Goal: Information Seeking & Learning: Learn about a topic

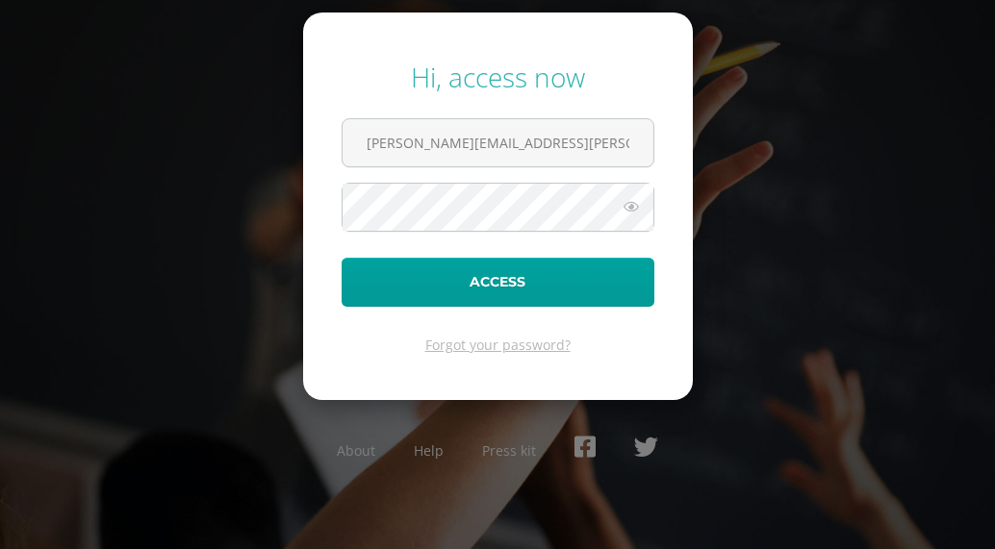
scroll to position [0, 3]
type input "carlos.aldana@centroedutivoelvalle.edu.gt"
click at [342, 258] on button "Access" at bounding box center [498, 282] width 313 height 49
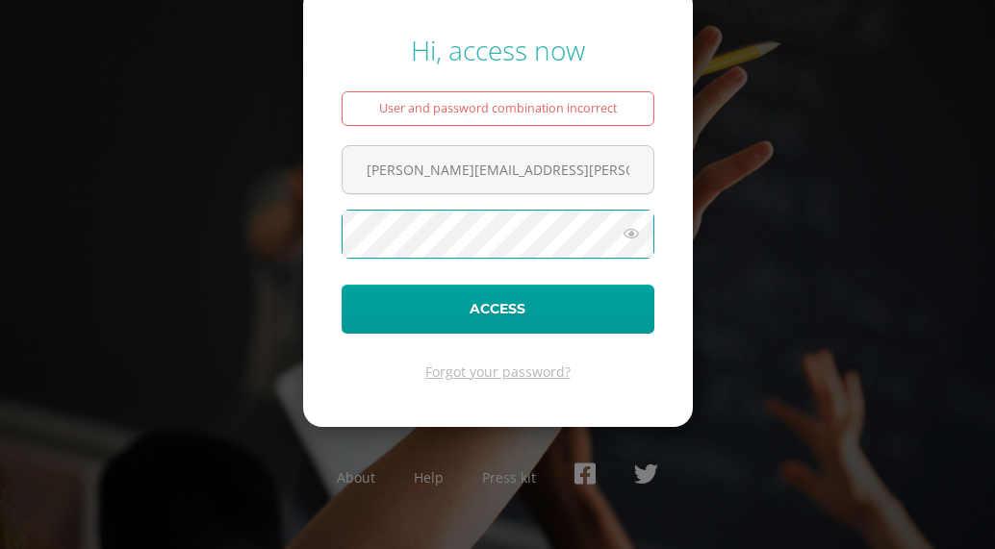
click at [630, 239] on icon at bounding box center [631, 233] width 25 height 23
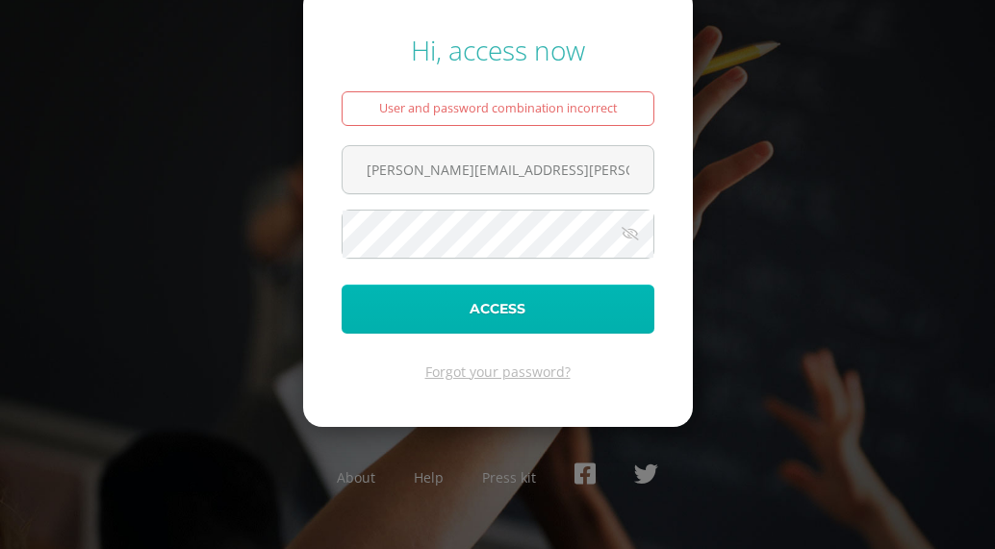
click at [554, 303] on button "Access" at bounding box center [498, 309] width 313 height 49
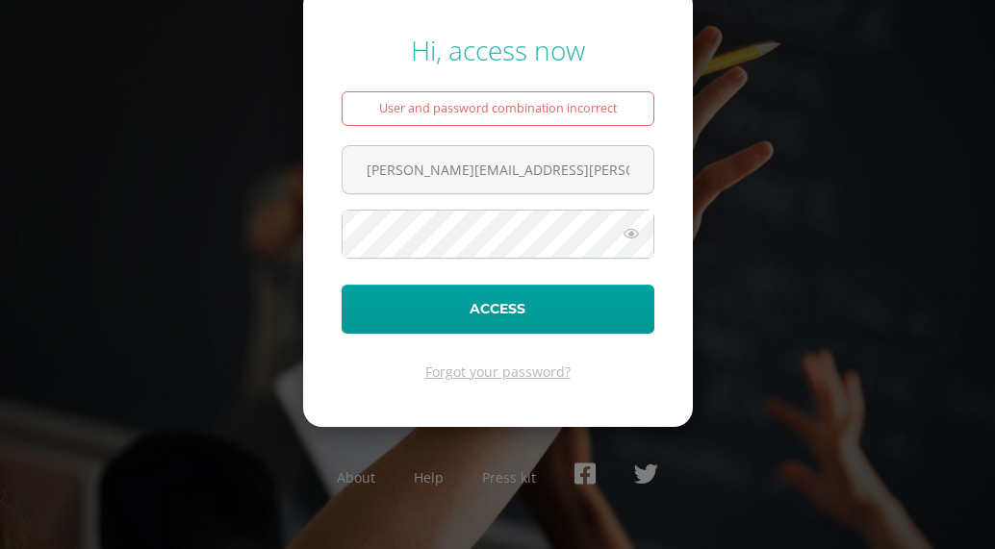
scroll to position [0, 3]
drag, startPoint x: 355, startPoint y: 168, endPoint x: 720, endPoint y: 197, distance: 365.7
click at [720, 197] on div "Hi, access now User and password combination incorrect carlos.aldana@centroedut…" at bounding box center [497, 274] width 995 height 516
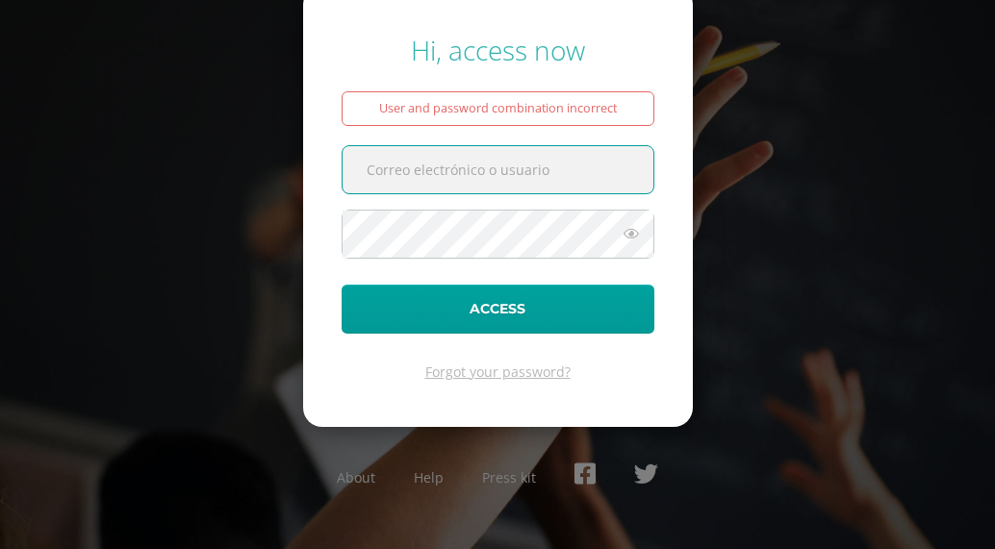
paste input "carlo.salazar@centroeducativoelvalle.edu.gt"
click at [428, 169] on input "carlo.salazar@centroeducativoelvalle.edu.gt" at bounding box center [497, 169] width 311 height 47
click at [432, 171] on input "carlo.salazar@centroeducativoelvalle.edu.gt" at bounding box center [497, 169] width 311 height 47
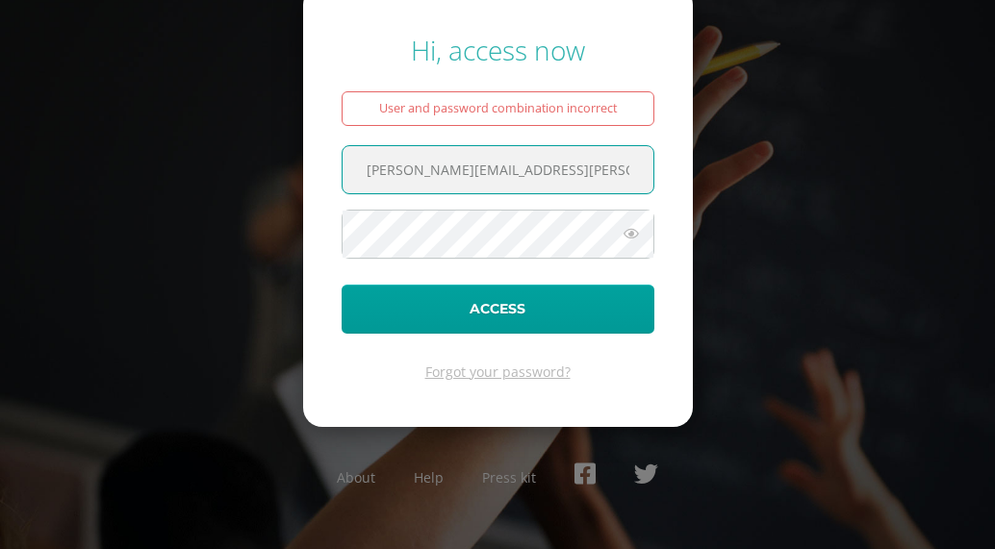
type input "carlos.aldana@centroeducativoelvalle.edu.gt"
click at [629, 234] on icon at bounding box center [631, 233] width 25 height 23
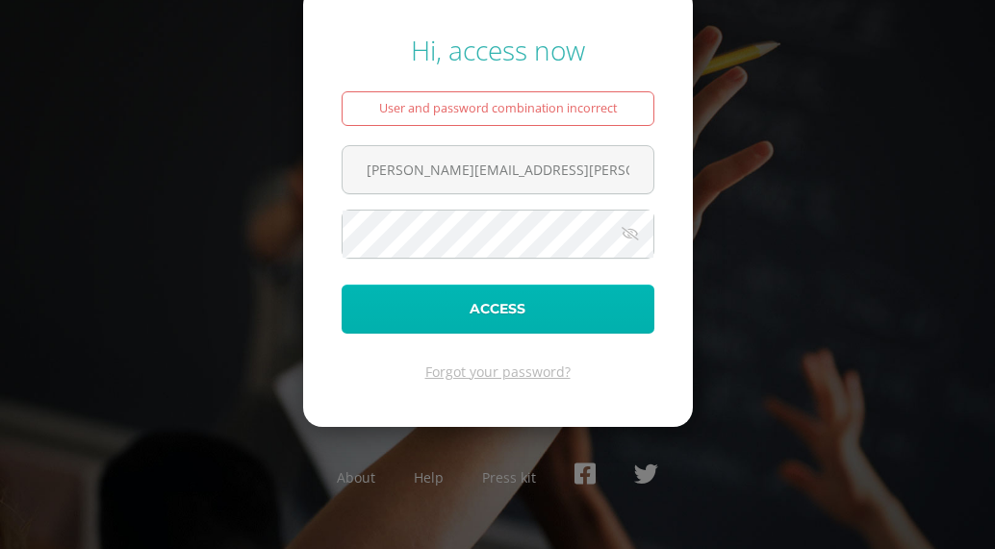
click at [594, 300] on button "Access" at bounding box center [498, 309] width 313 height 49
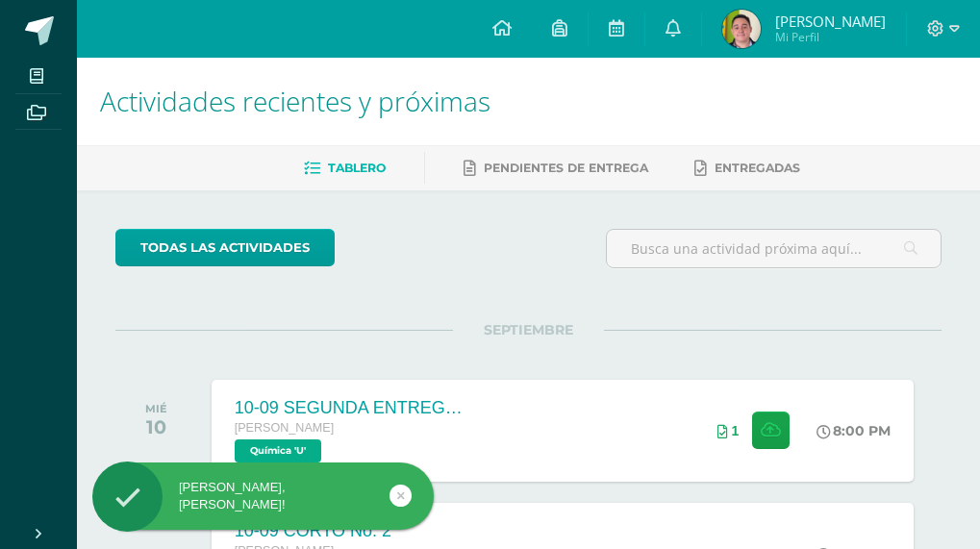
click at [450, 342] on div "SEPTIEMBRE MIÉ 10 10-09 SEGUNDA ENTREGA DE GUÍA [PERSON_NAME] Química 'U' 8:00 …" at bounding box center [528, 407] width 826 height 155
click at [492, 423] on div "10-09 SEGUNDA ENTREGA DE GUÍA [PERSON_NAME] Química 'U' 8:00 PM 1 10-09 SEGUNDA…" at bounding box center [562, 430] width 709 height 103
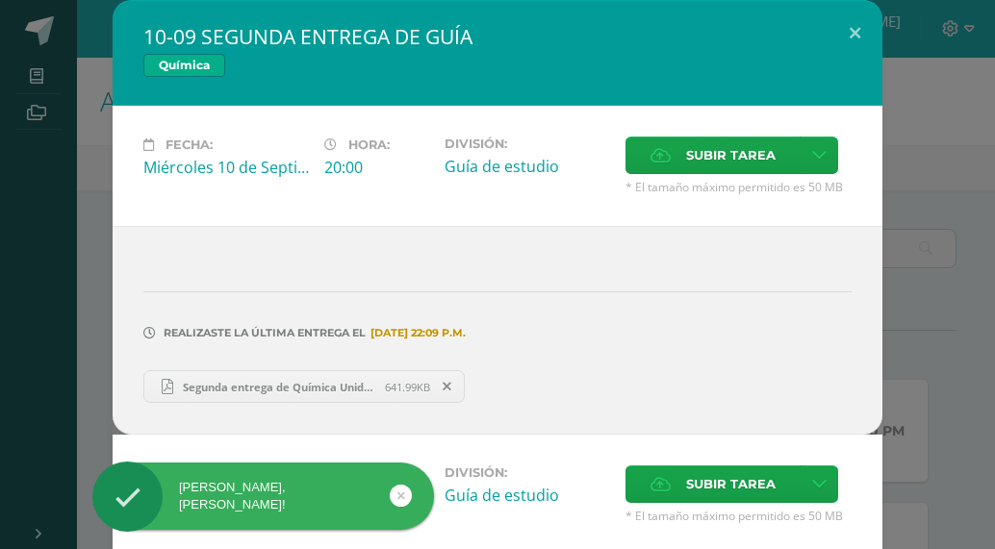
click at [304, 375] on link "Segunda entrega de Química Unidad 4.pdf 641.99KB" at bounding box center [303, 386] width 321 height 33
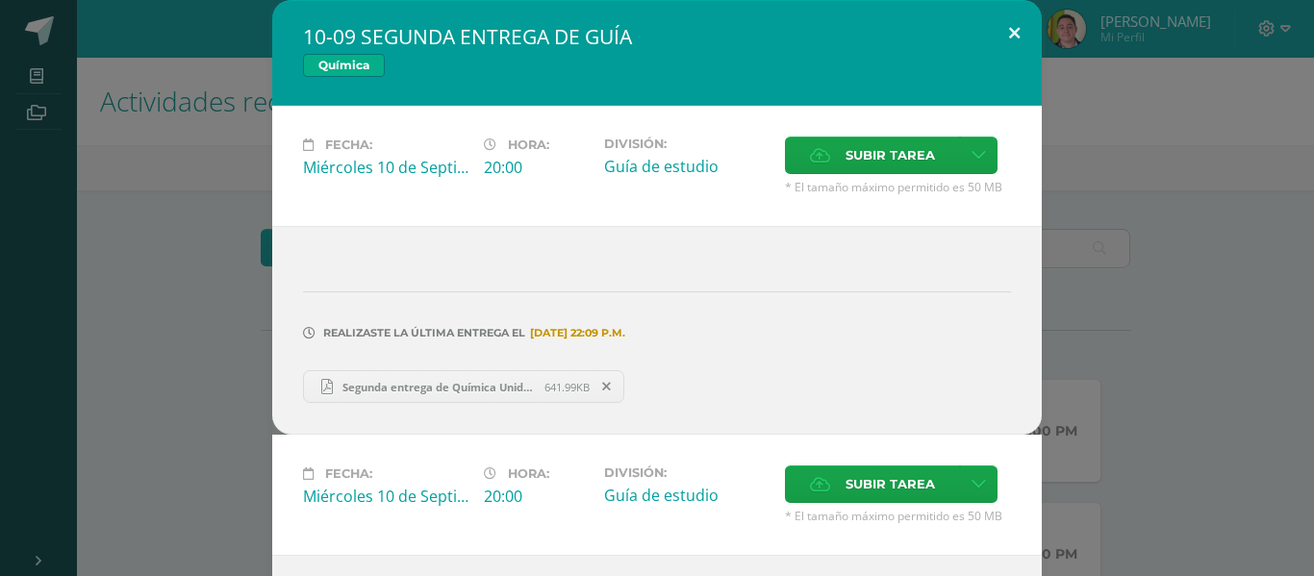
click at [994, 40] on button at bounding box center [1014, 32] width 55 height 65
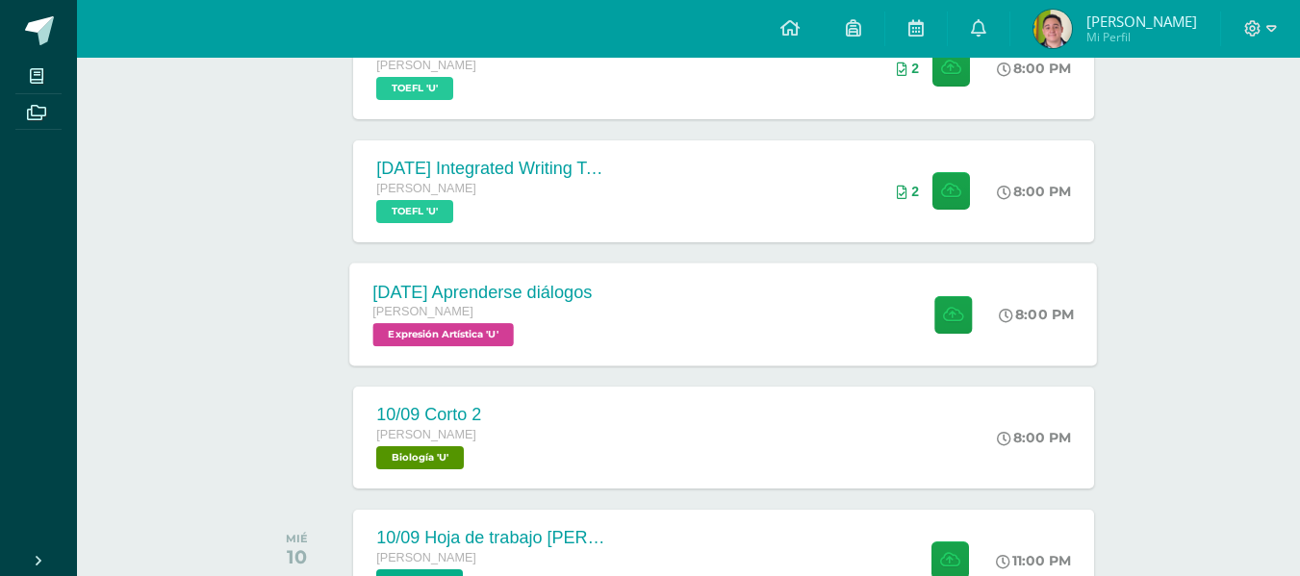
scroll to position [235, 0]
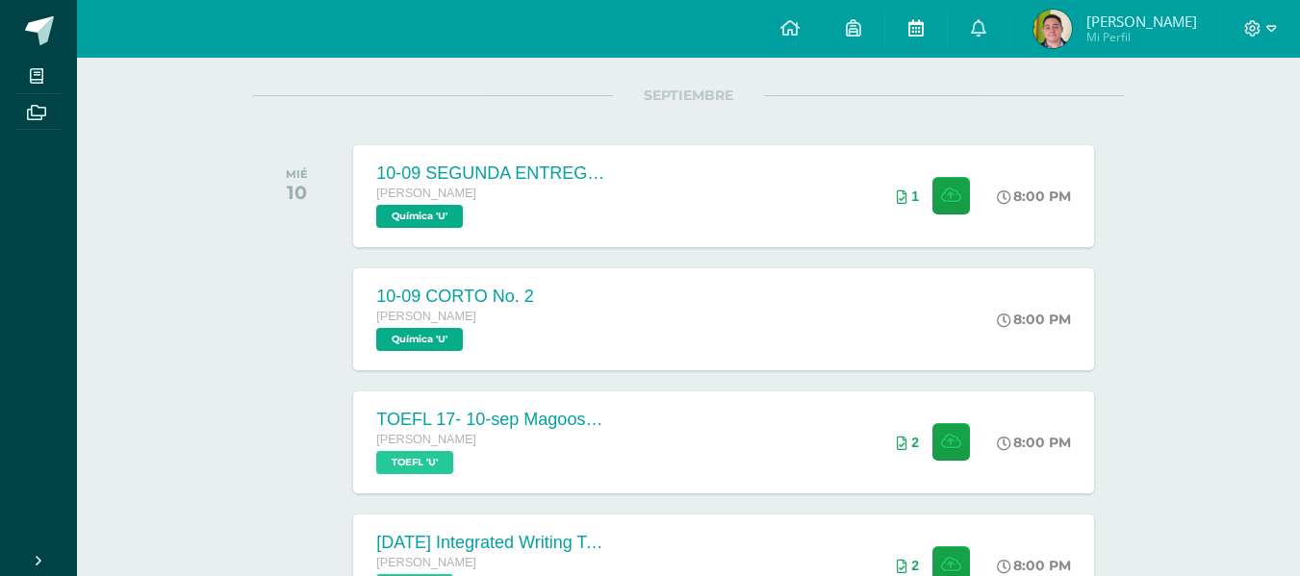
click at [920, 14] on link at bounding box center [916, 29] width 62 height 58
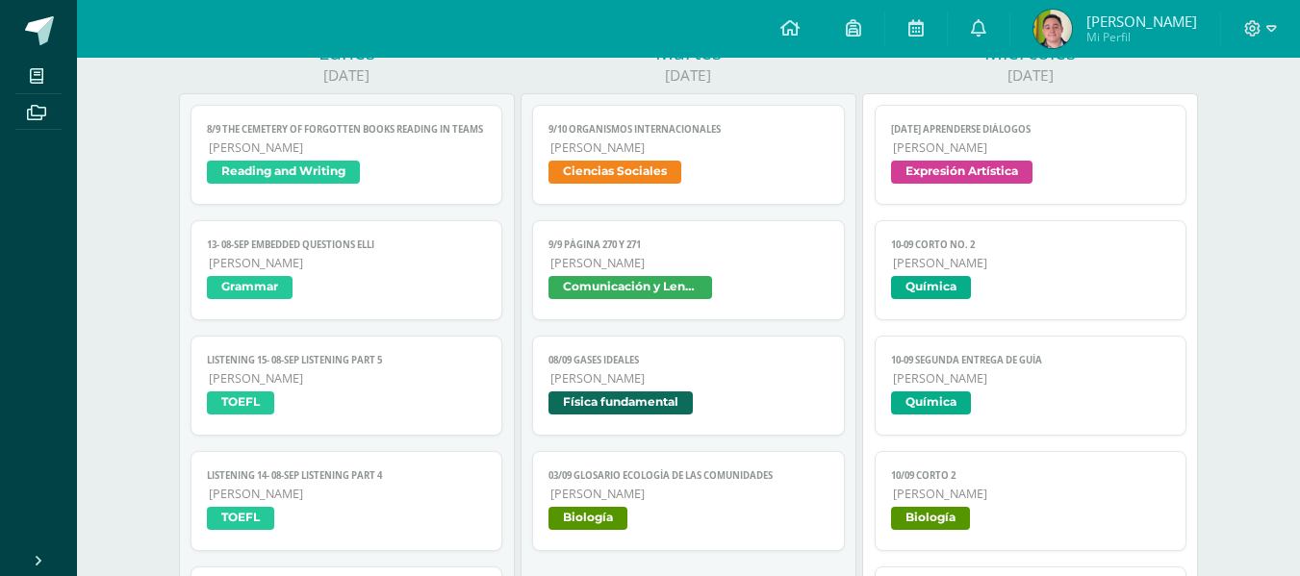
scroll to position [284, 0]
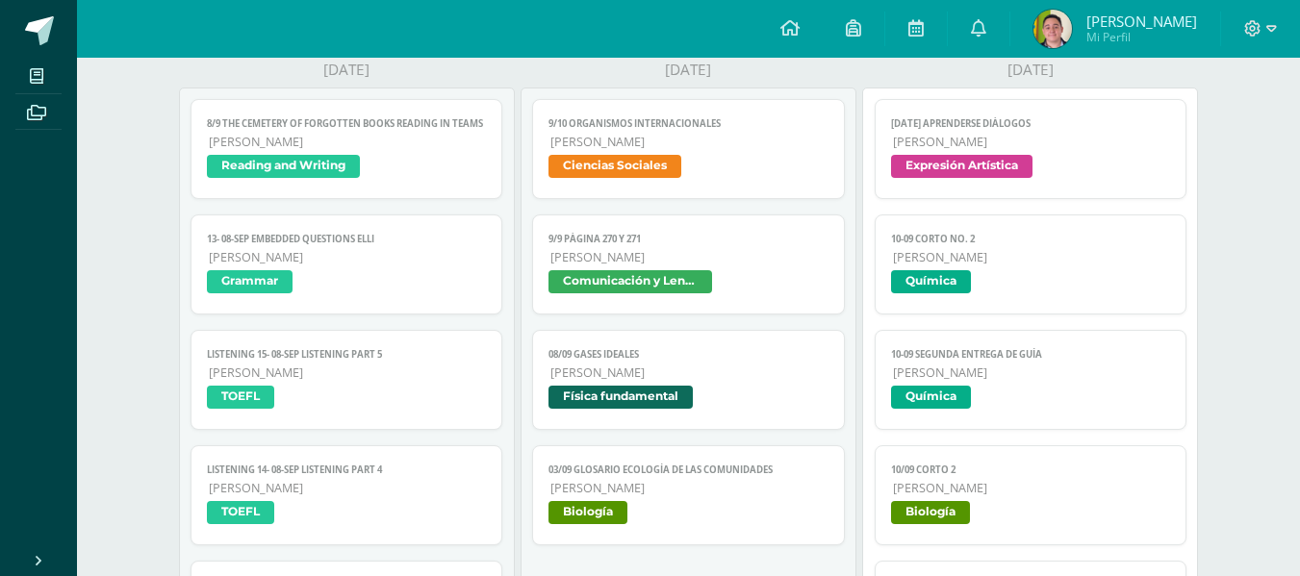
click at [1000, 139] on span "[PERSON_NAME]" at bounding box center [1032, 142] width 278 height 16
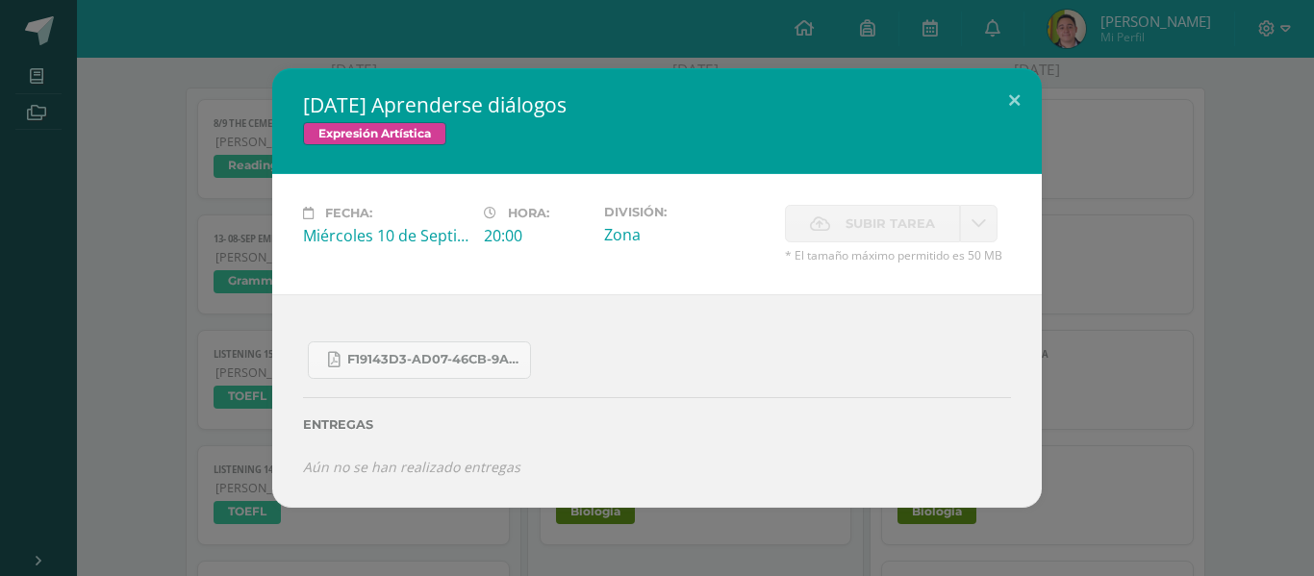
click at [1131, 295] on div "[DATE] Aprenderse diálogos Expresión Artística Fecha: [DATE] Hora: 20:00 Divisi…" at bounding box center [657, 288] width 1299 height 440
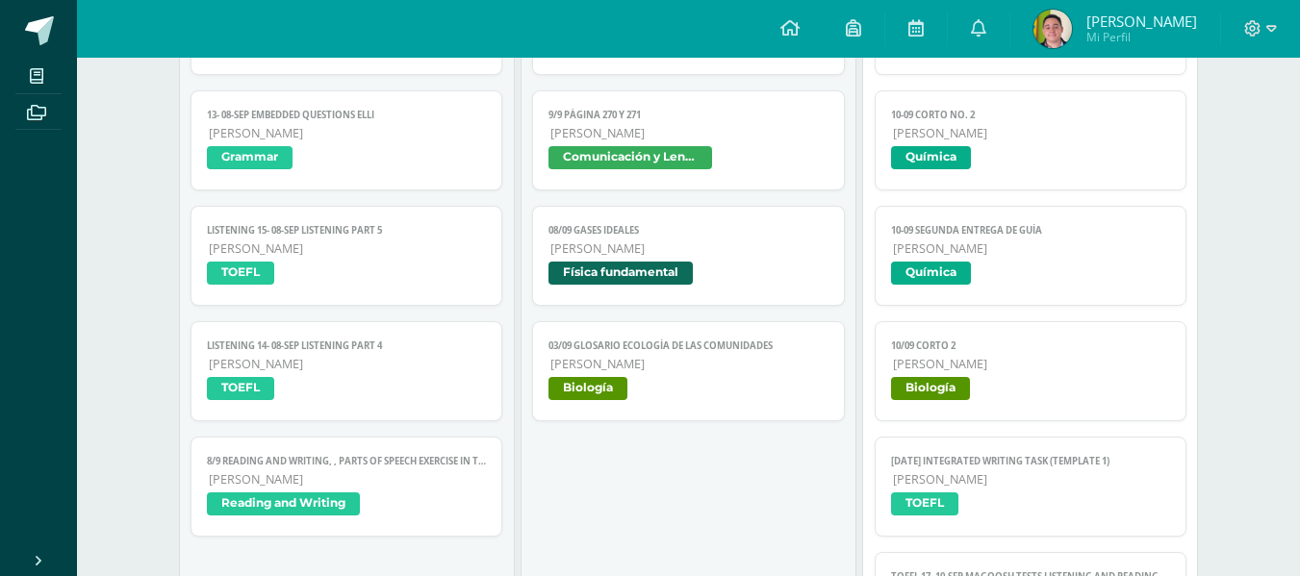
scroll to position [411, 0]
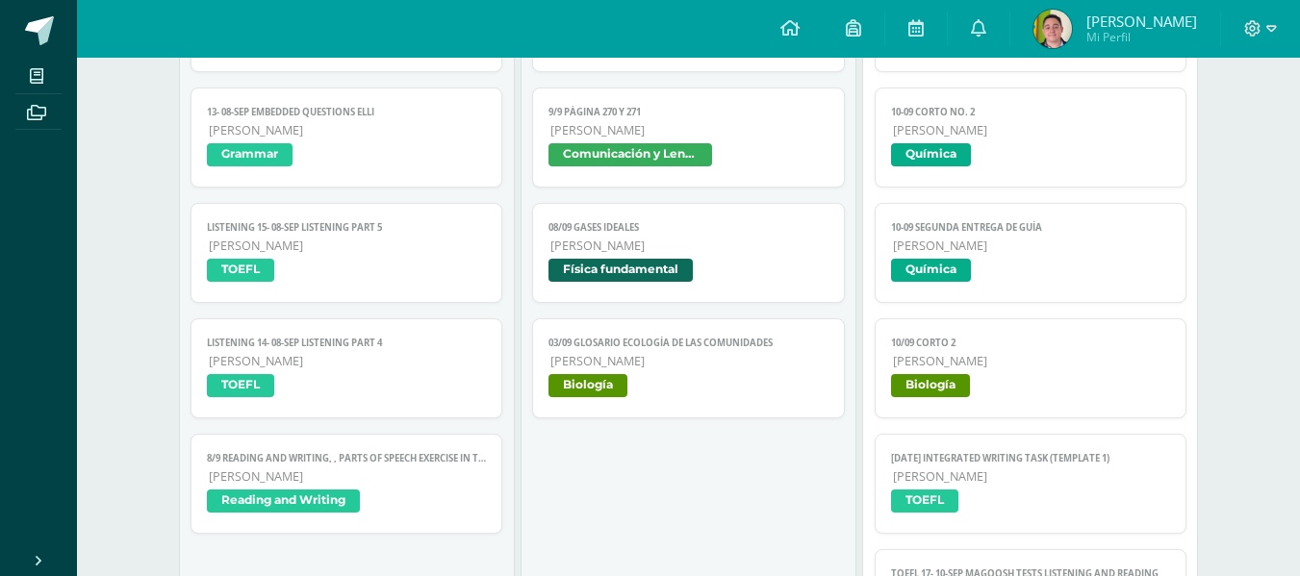
drag, startPoint x: 1079, startPoint y: 270, endPoint x: 772, endPoint y: 473, distance: 368.7
click at [772, 473] on div "9/10 Organismos Internacionales Ciencias Sociales Cargando contenido 9/10 Organ…" at bounding box center [688, 369] width 336 height 816
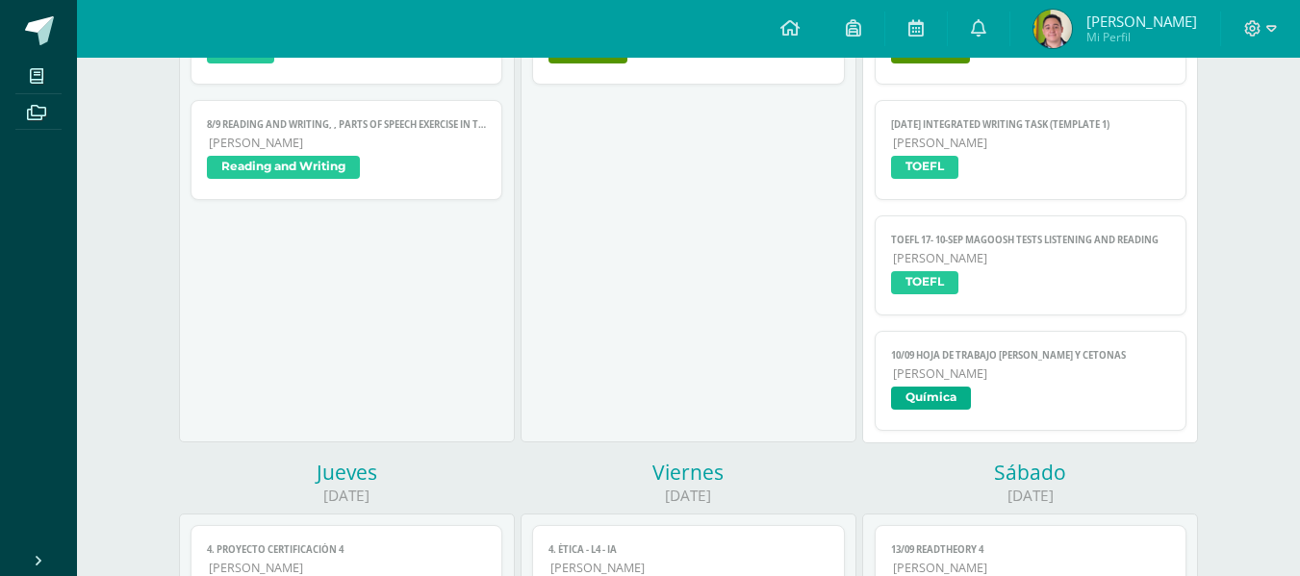
scroll to position [746, 0]
click at [950, 413] on span "Química" at bounding box center [1031, 400] width 280 height 28
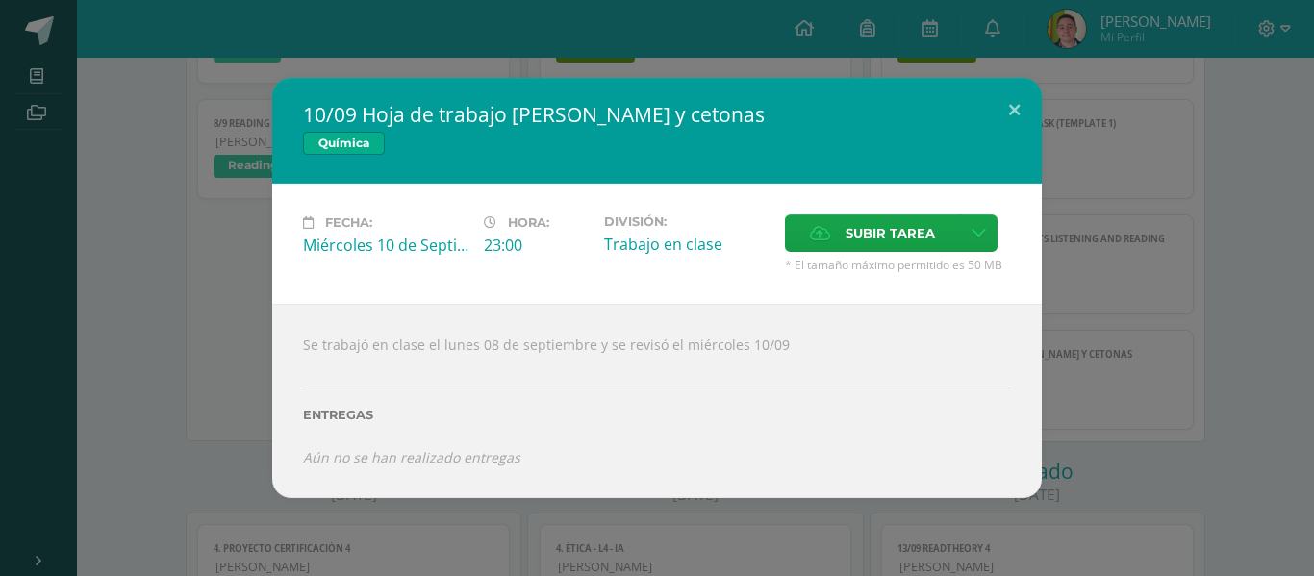
click at [1162, 367] on div "10/09 Hoja de trabajo [PERSON_NAME] y cetonas Química Fecha: [DATE] Hora: 23:00…" at bounding box center [657, 288] width 1299 height 420
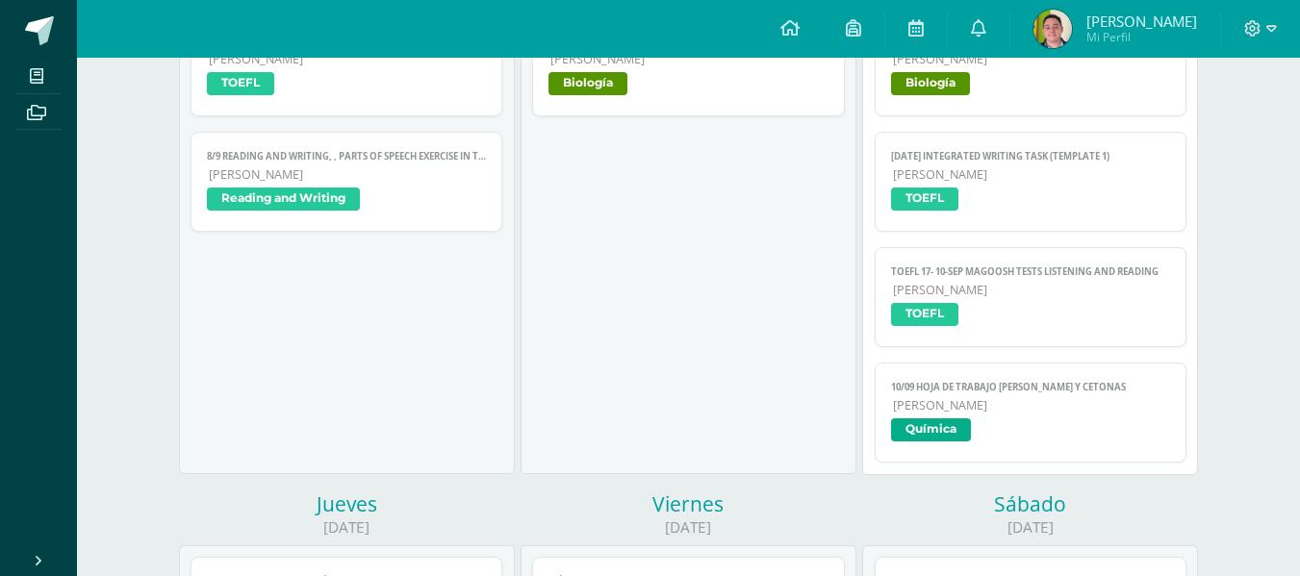
scroll to position [712, 0]
click at [1040, 306] on span "TOEFL" at bounding box center [1031, 318] width 280 height 28
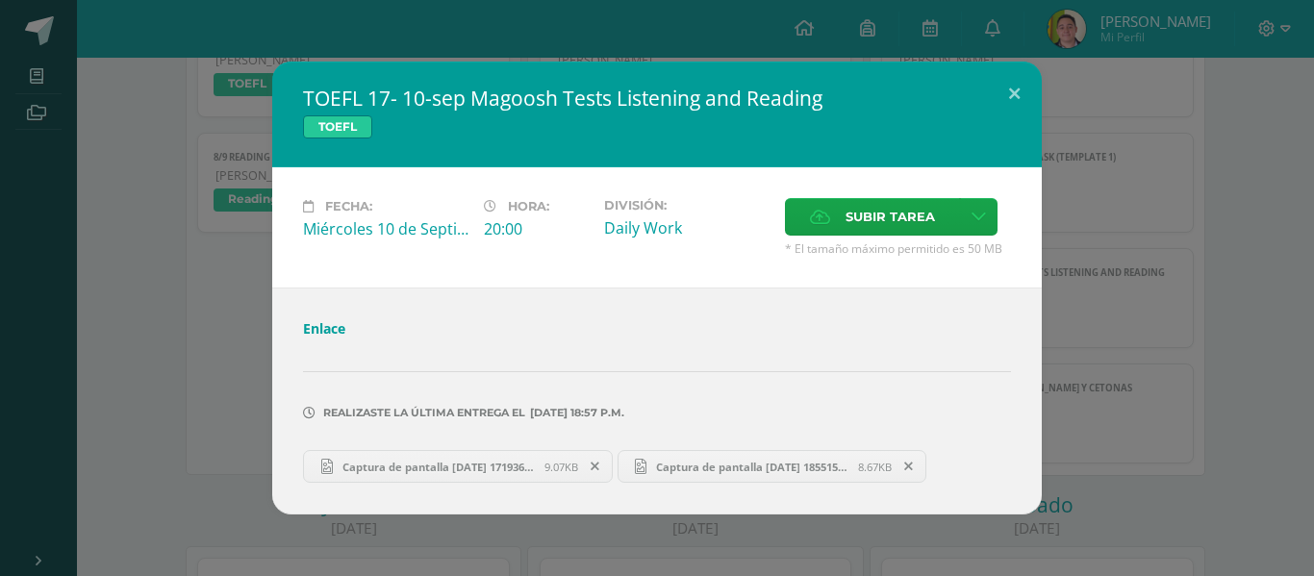
click at [1100, 318] on div "TOEFL 17- 10-sep Magoosh Tests Listening and Reading TOEFL Fecha: Miércoles 10 …" at bounding box center [657, 288] width 1299 height 453
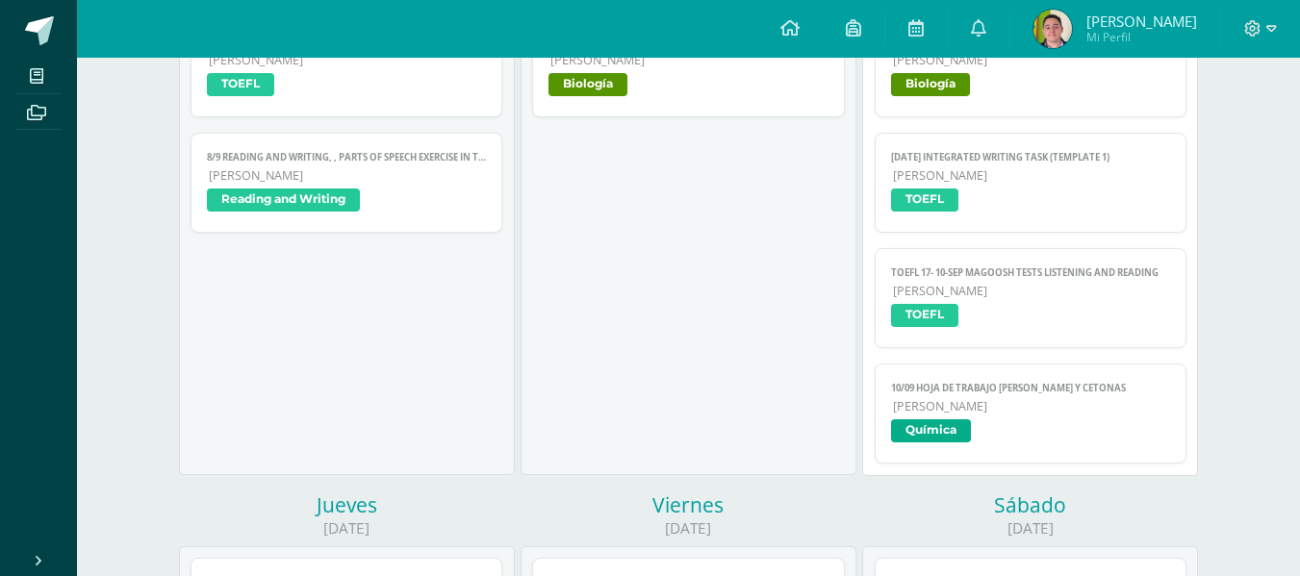
click at [980, 196] on span "TOEFL" at bounding box center [1031, 203] width 280 height 28
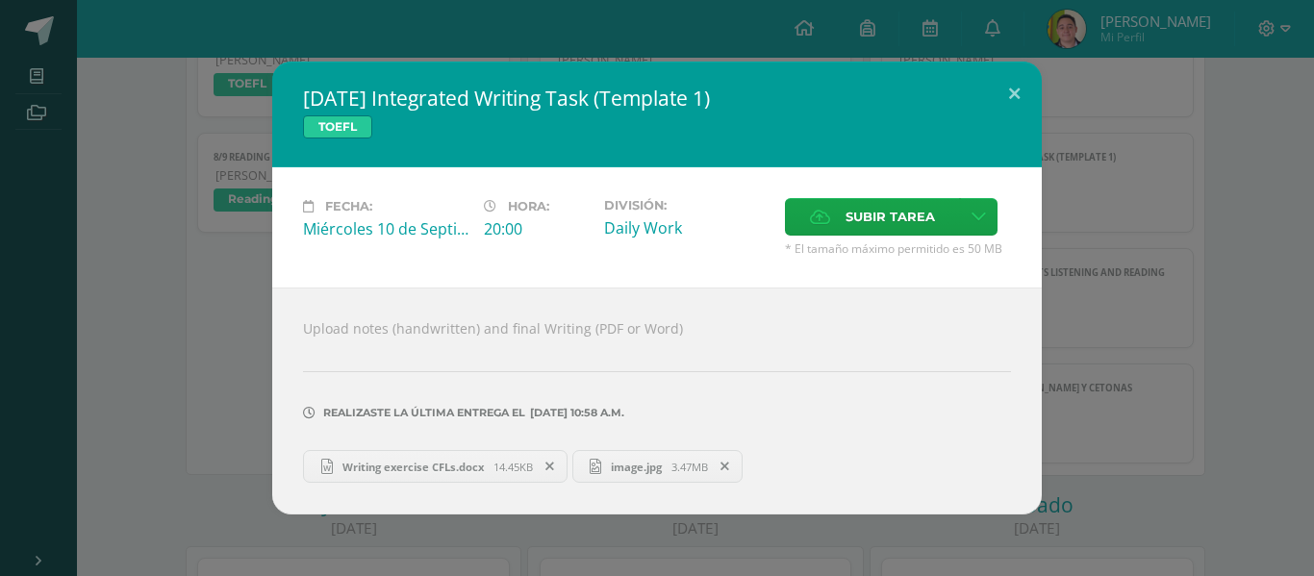
click at [1139, 412] on div "[DATE] Integrated Writing Task (Template 1) TOEFL Fecha: [DATE] Hora: 20:00 Div…" at bounding box center [657, 288] width 1299 height 453
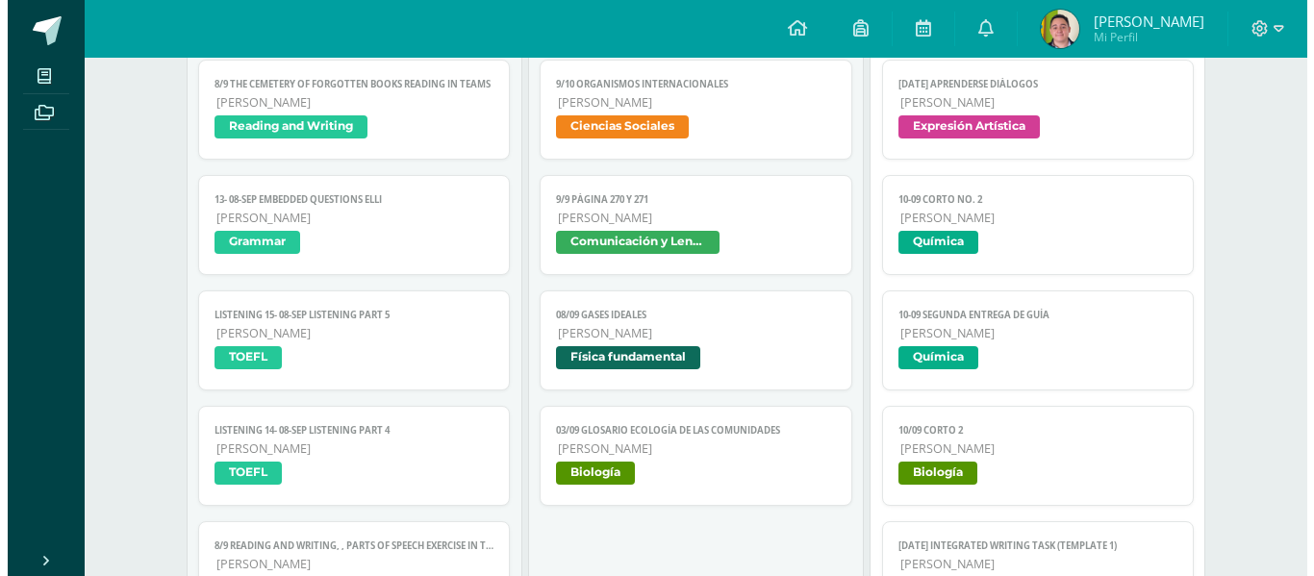
scroll to position [324, 0]
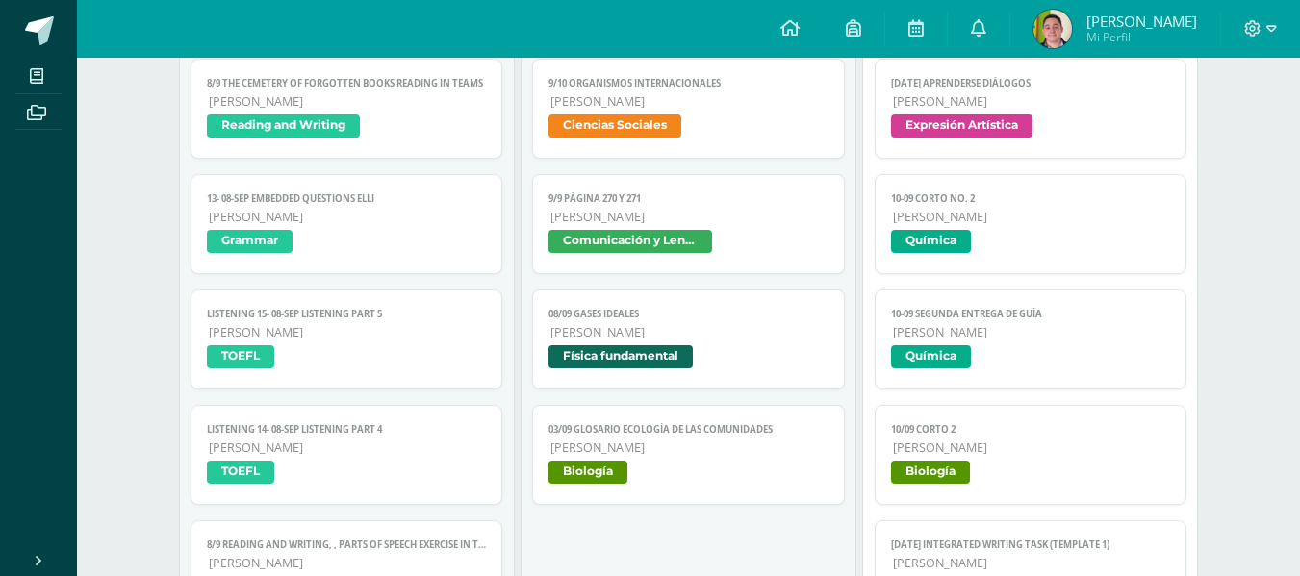
click at [990, 355] on span "Química" at bounding box center [1031, 359] width 280 height 28
